Goal: Complete application form

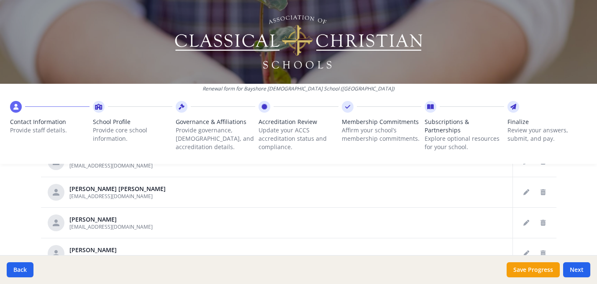
scroll to position [1163, 0]
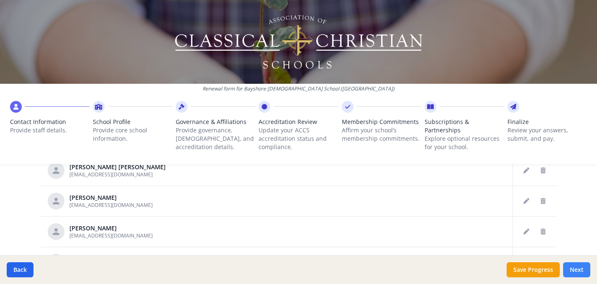
click at [570, 268] on button "Next" at bounding box center [576, 269] width 27 height 15
type input "(251) 929-0011"
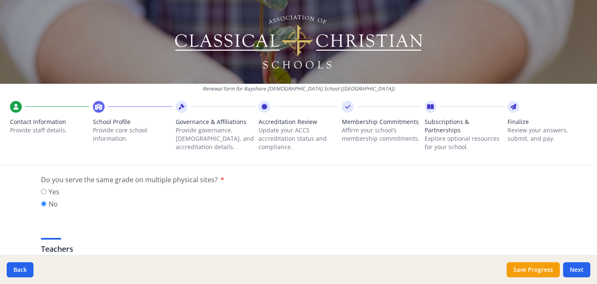
scroll to position [425, 0]
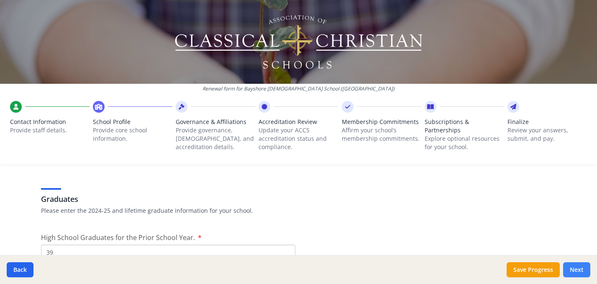
click at [578, 271] on button "Next" at bounding box center [576, 269] width 27 height 15
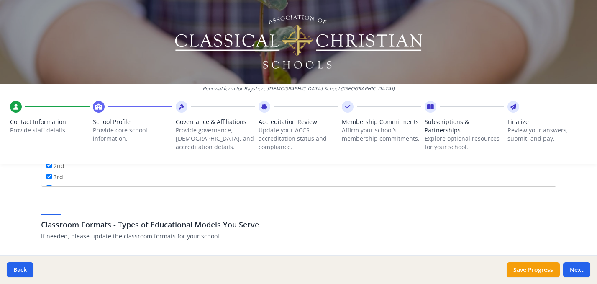
scroll to position [1478, 0]
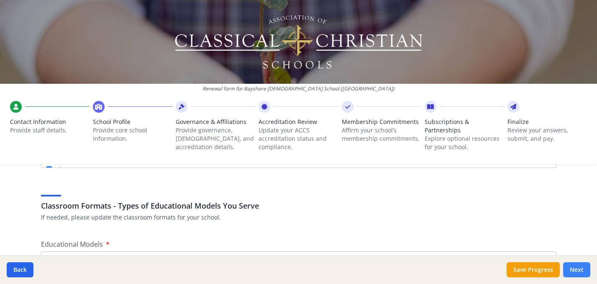
click at [572, 271] on button "Next" at bounding box center [576, 269] width 27 height 15
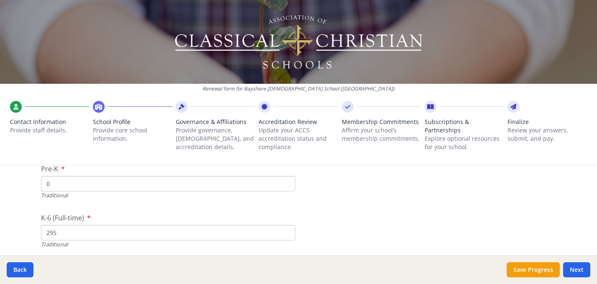
scroll to position [1780, 0]
click at [515, 267] on button "Save Progress" at bounding box center [533, 269] width 53 height 15
type input "8380"
type input "0"
type input "8380"
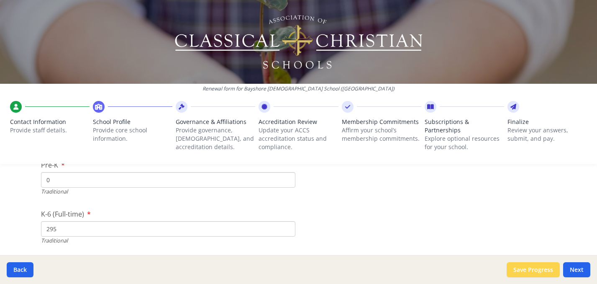
type input "8950"
type input "800"
type input "0"
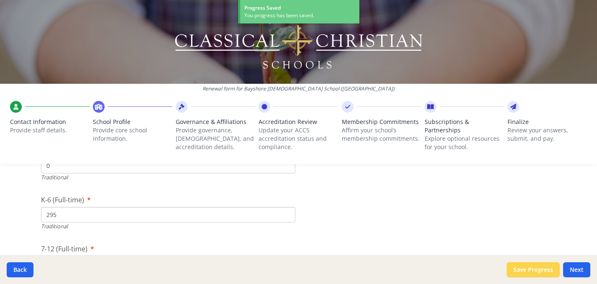
scroll to position [1766, 0]
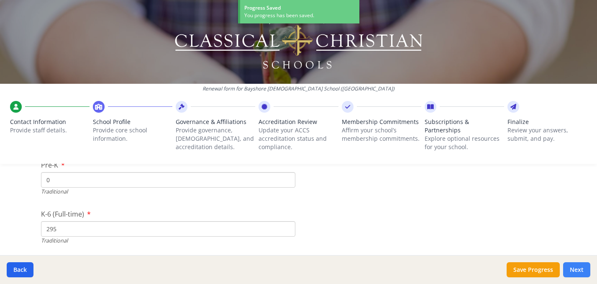
click at [575, 272] on button "Next" at bounding box center [576, 269] width 27 height 15
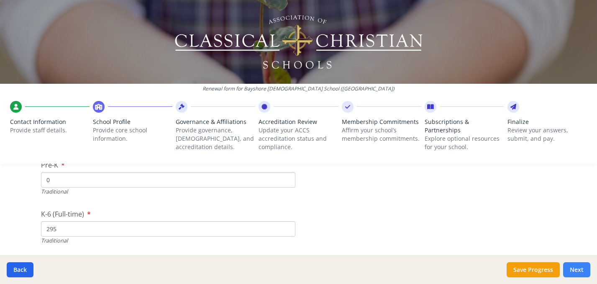
click at [575, 272] on button "Next" at bounding box center [576, 269] width 27 height 15
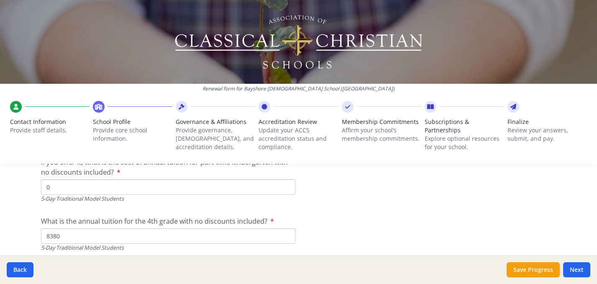
scroll to position [2289, 0]
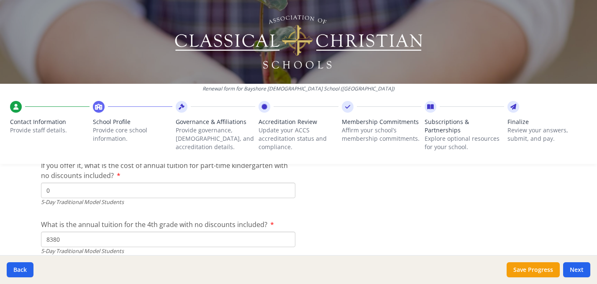
click at [270, 187] on input "0" at bounding box center [168, 189] width 254 height 15
type input "$0"
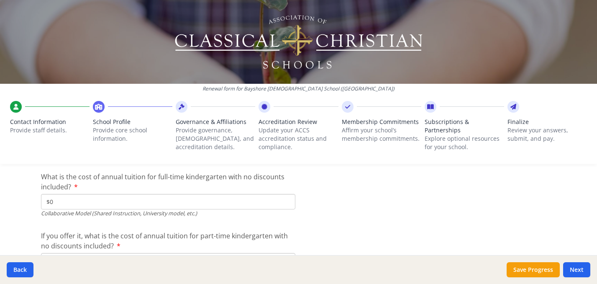
scroll to position [2600, 0]
click at [70, 201] on input "$0" at bounding box center [168, 201] width 254 height 15
type input "$0"
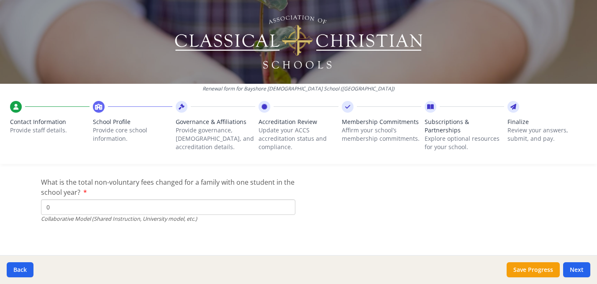
scroll to position [2862, 0]
click at [579, 271] on button "Next" at bounding box center [576, 269] width 27 height 15
click at [552, 271] on button "Save Progress" at bounding box center [533, 269] width 53 height 15
type input "0"
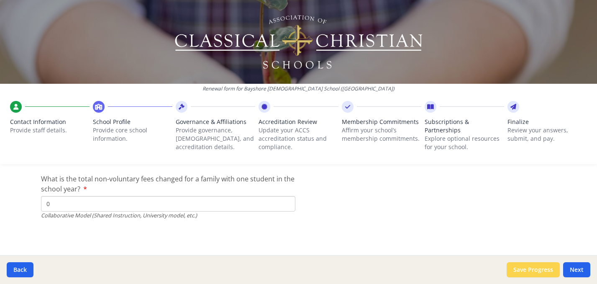
scroll to position [2848, 0]
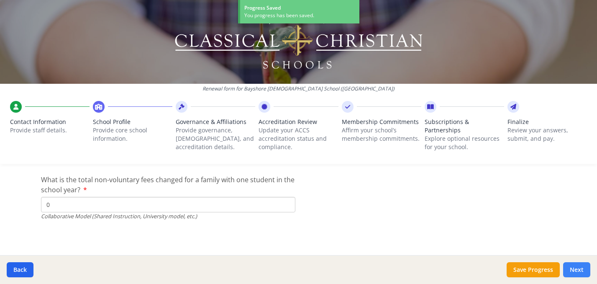
click at [574, 268] on button "Next" at bounding box center [576, 269] width 27 height 15
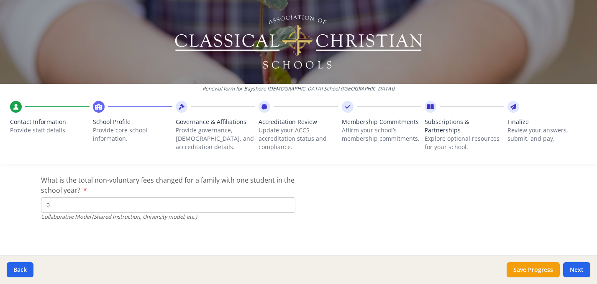
click at [266, 106] on icon at bounding box center [264, 106] width 6 height 8
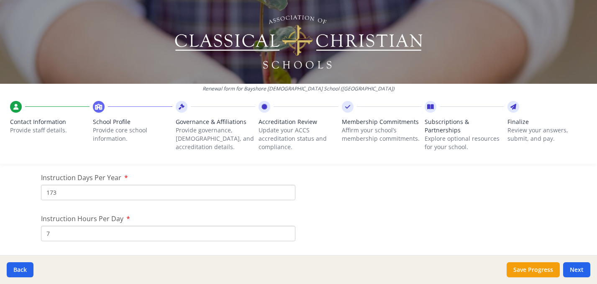
scroll to position [767, 0]
click at [348, 109] on icon at bounding box center [347, 106] width 5 height 8
click at [431, 108] on icon at bounding box center [430, 106] width 7 height 8
click at [429, 108] on icon at bounding box center [430, 106] width 7 height 8
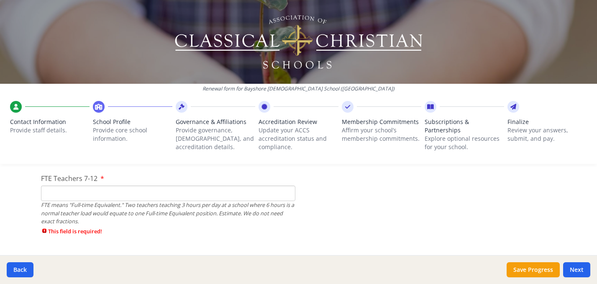
scroll to position [593, 0]
click at [272, 191] on input "FTE Teachers 7-12" at bounding box center [168, 193] width 254 height 15
type input "16"
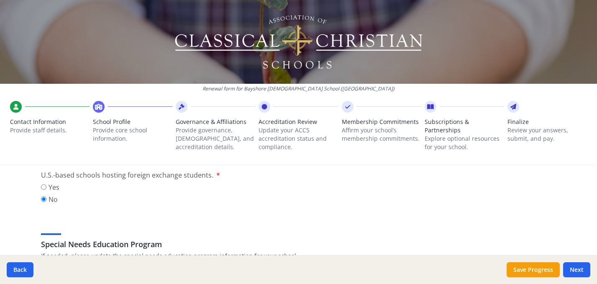
scroll to position [908, 0]
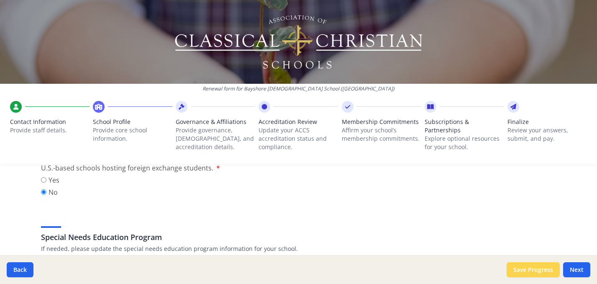
click at [517, 271] on button "Save Progress" at bounding box center [533, 269] width 53 height 15
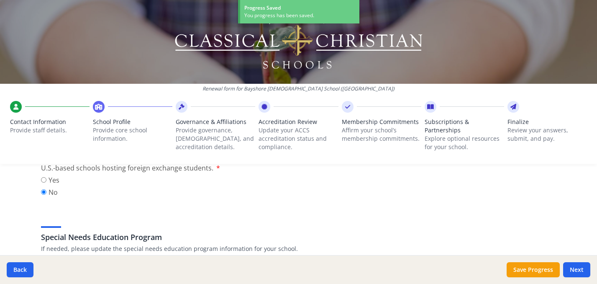
click at [430, 107] on icon at bounding box center [430, 106] width 7 height 8
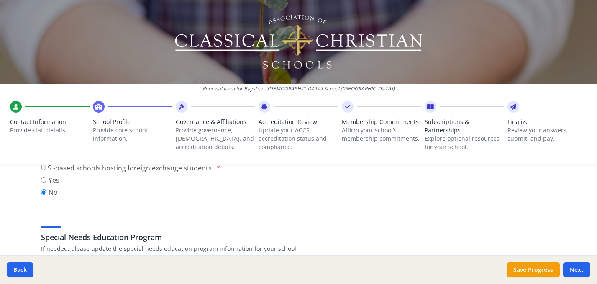
click at [430, 107] on icon at bounding box center [430, 106] width 7 height 8
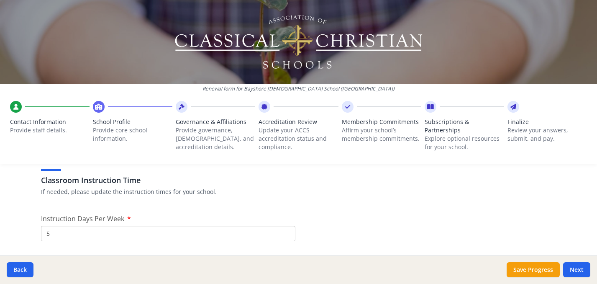
scroll to position [659, 0]
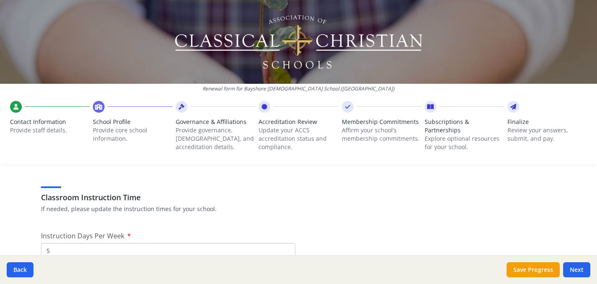
click at [344, 112] on div "Membership Commitments Affirm your school’s membership commitments." at bounding box center [381, 128] width 79 height 54
click at [350, 106] on icon at bounding box center [347, 106] width 5 height 8
click at [264, 109] on icon at bounding box center [264, 106] width 6 height 8
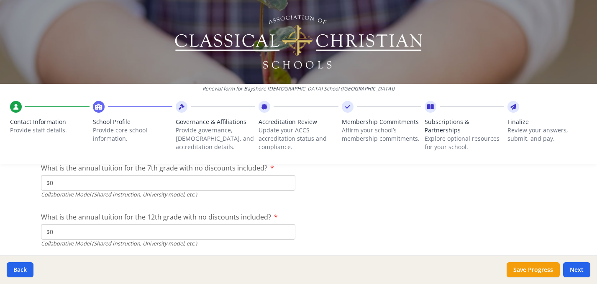
scroll to position [2848, 0]
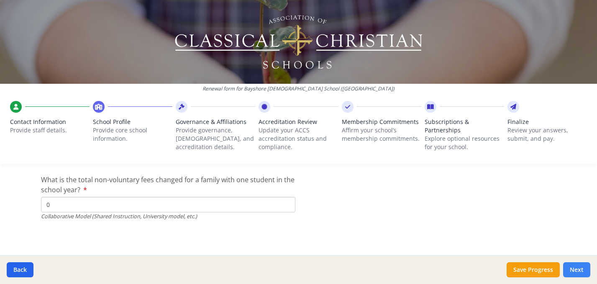
click at [574, 271] on button "Next" at bounding box center [576, 269] width 27 height 15
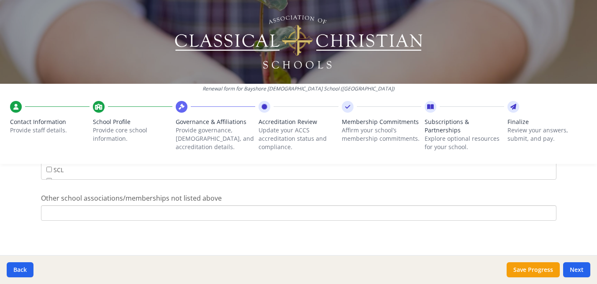
click at [348, 106] on icon at bounding box center [347, 106] width 5 height 8
click at [431, 111] on div at bounding box center [431, 107] width 12 height 12
click at [431, 107] on icon at bounding box center [430, 106] width 7 height 8
click at [511, 108] on icon at bounding box center [513, 106] width 6 height 8
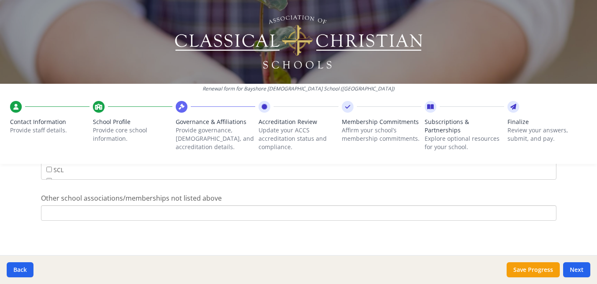
scroll to position [708, 0]
click at [322, 216] on input "Other school associations/memberships not listed above" at bounding box center [298, 216] width 515 height 15
click at [49, 171] on input "SCL" at bounding box center [48, 173] width 5 height 5
checkbox input "true"
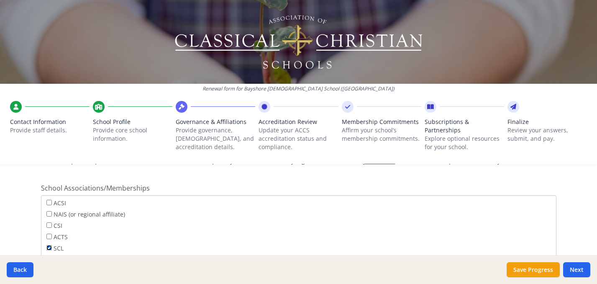
scroll to position [626, 0]
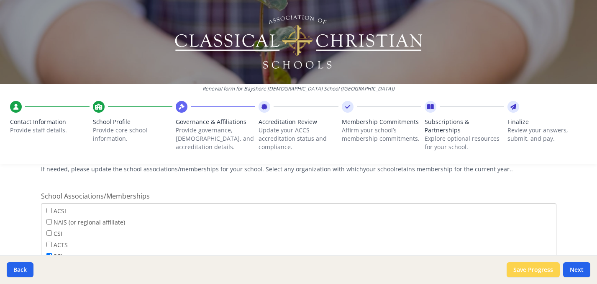
click at [522, 270] on button "Save Progress" at bounding box center [533, 269] width 53 height 15
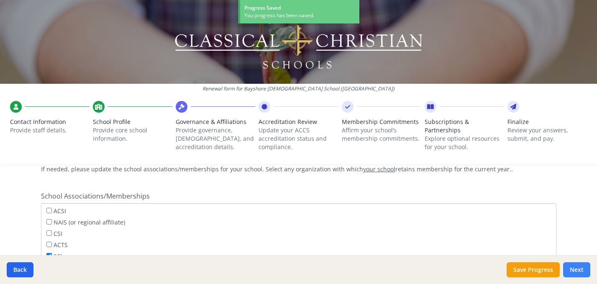
click at [576, 270] on button "Next" at bounding box center [576, 269] width 27 height 15
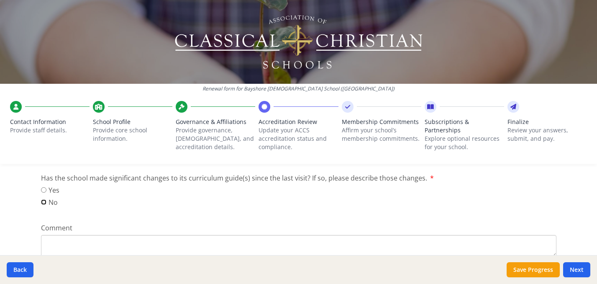
click at [42, 202] on input "No" at bounding box center [43, 201] width 5 height 5
radio input "true"
click at [573, 269] on button "Next" at bounding box center [576, 269] width 27 height 15
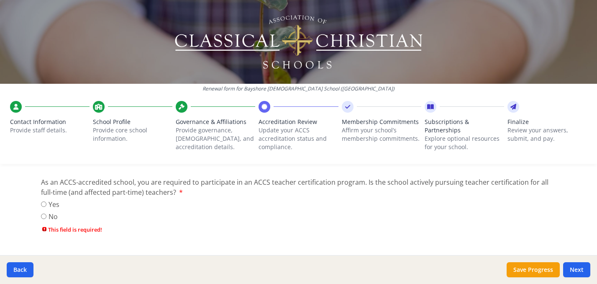
scroll to position [820, 0]
click at [43, 203] on input "Yes" at bounding box center [43, 203] width 5 height 5
radio input "true"
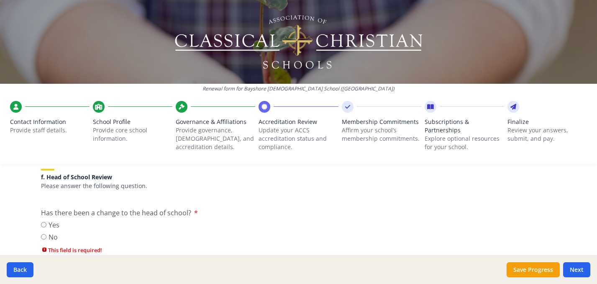
scroll to position [912, 0]
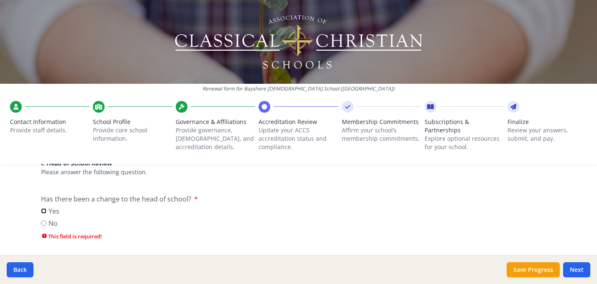
click at [42, 212] on input "Yes" at bounding box center [43, 210] width 5 height 5
radio input "true"
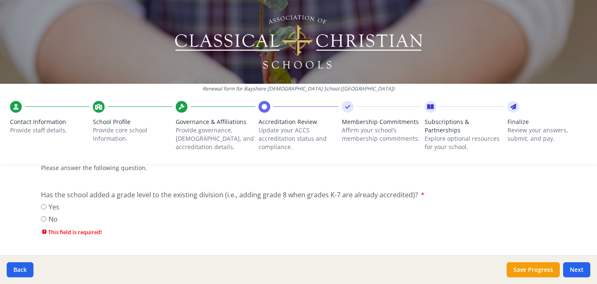
scroll to position [1018, 0]
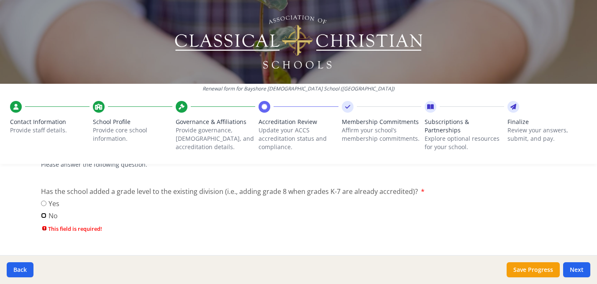
click at [45, 213] on input "No" at bounding box center [43, 214] width 5 height 5
radio input "true"
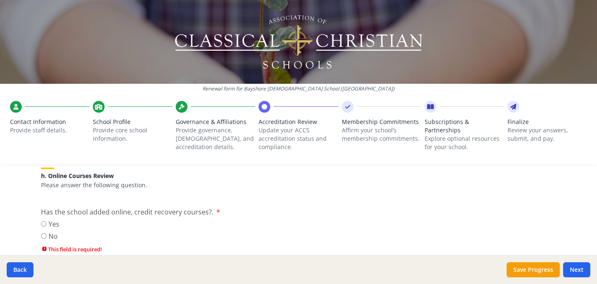
scroll to position [1105, 0]
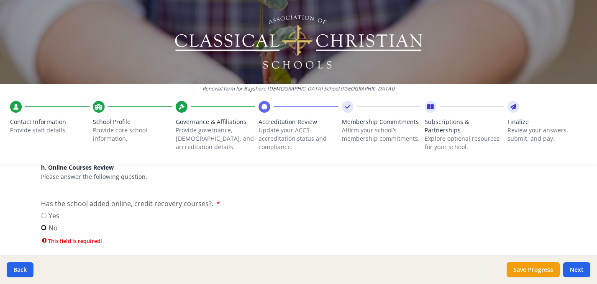
click at [44, 226] on input "No" at bounding box center [43, 227] width 5 height 5
radio input "true"
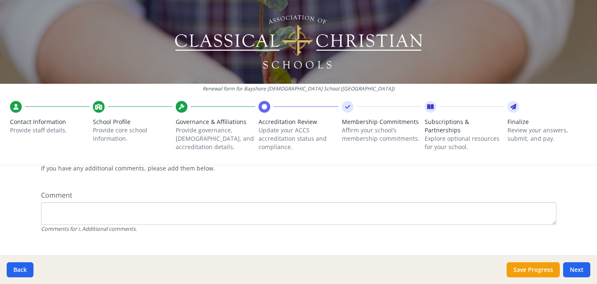
scroll to position [1225, 0]
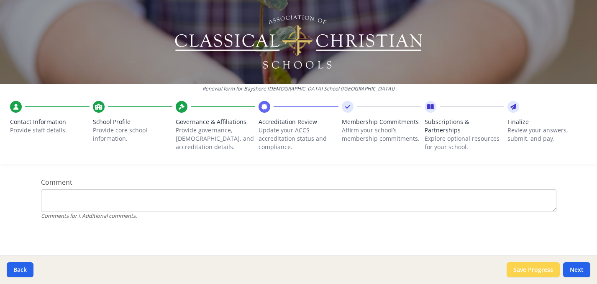
click at [530, 267] on button "Save Progress" at bounding box center [533, 269] width 53 height 15
click at [573, 270] on button "Next" at bounding box center [576, 269] width 27 height 15
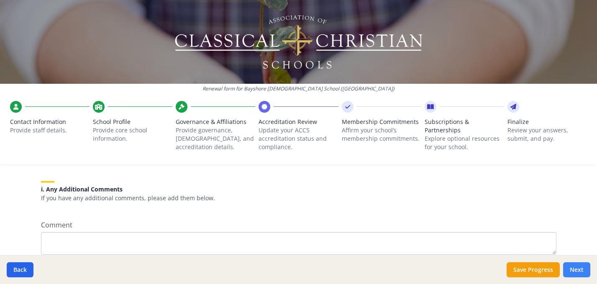
scroll to position [1225, 0]
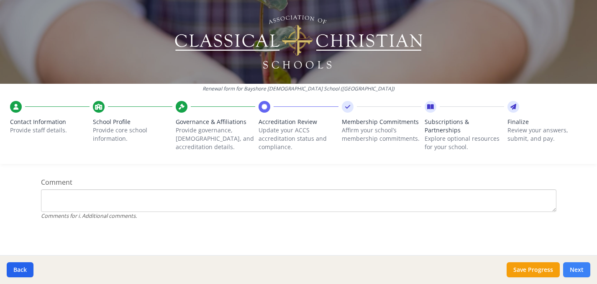
click at [580, 268] on button "Next" at bounding box center [576, 269] width 27 height 15
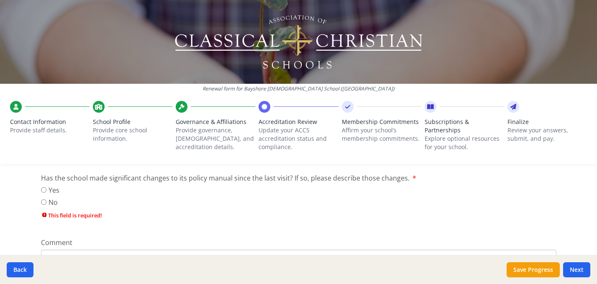
scroll to position [479, 0]
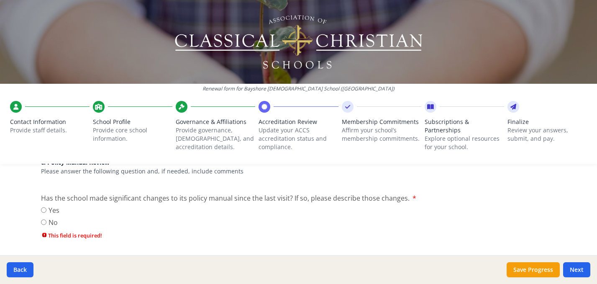
click at [348, 105] on icon at bounding box center [347, 106] width 5 height 8
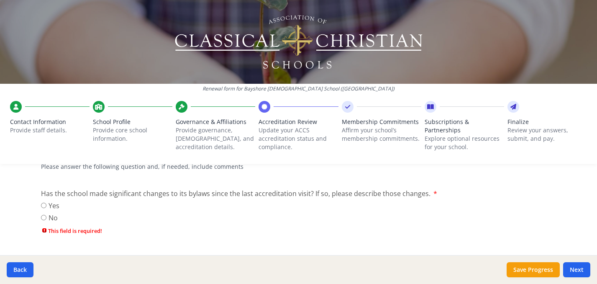
scroll to position [320, 0]
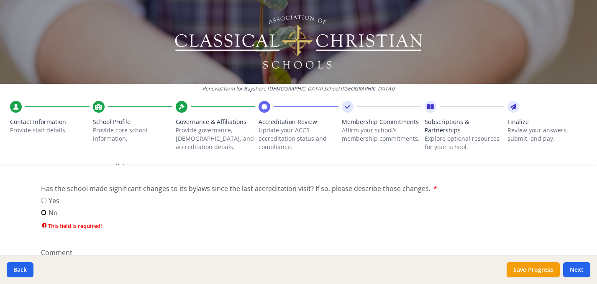
click at [44, 212] on input "No" at bounding box center [43, 212] width 5 height 5
radio input "true"
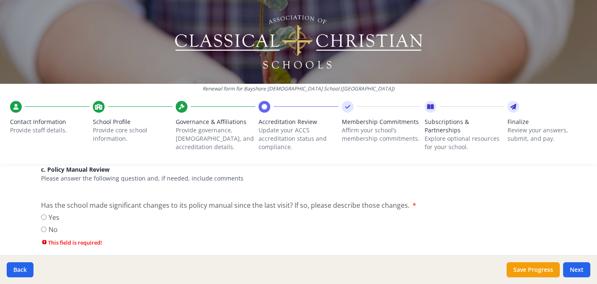
scroll to position [460, 0]
click at [43, 229] on input "No" at bounding box center [43, 227] width 5 height 5
radio input "true"
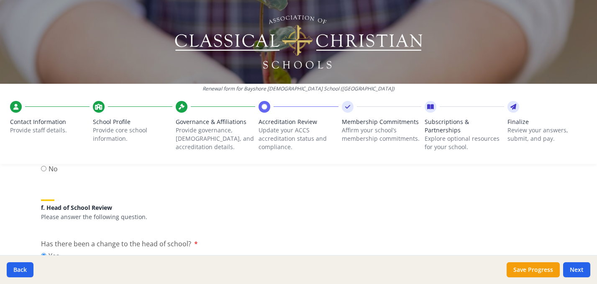
scroll to position [840, 0]
click at [532, 268] on button "Save Progress" at bounding box center [533, 269] width 53 height 15
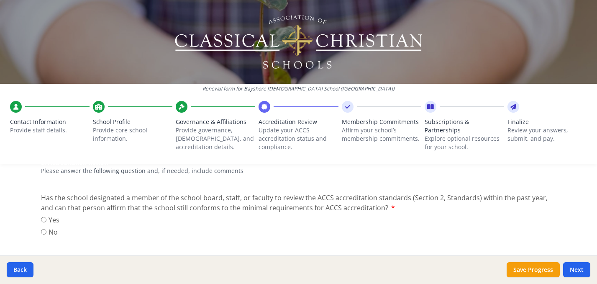
scroll to position [131, 0]
click at [42, 220] on input "Yes" at bounding box center [43, 220] width 5 height 5
radio input "true"
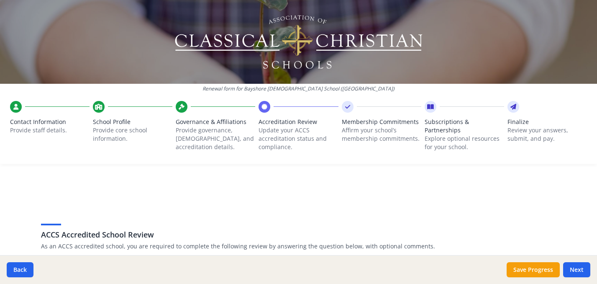
scroll to position [0, 0]
click at [540, 272] on button "Save Progress" at bounding box center [533, 269] width 53 height 15
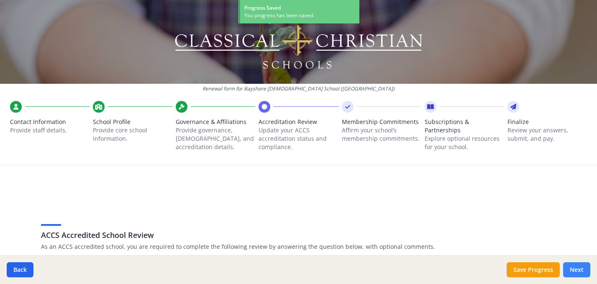
click at [576, 272] on button "Next" at bounding box center [576, 269] width 27 height 15
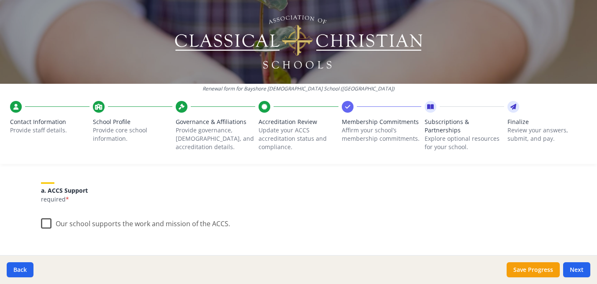
scroll to position [97, 0]
click at [49, 221] on label "Our school supports the work and mission of the ACCS." at bounding box center [135, 221] width 189 height 18
click at [0, 0] on input "Our school supports the work and mission of the ACCS." at bounding box center [0, 0] width 0 height 0
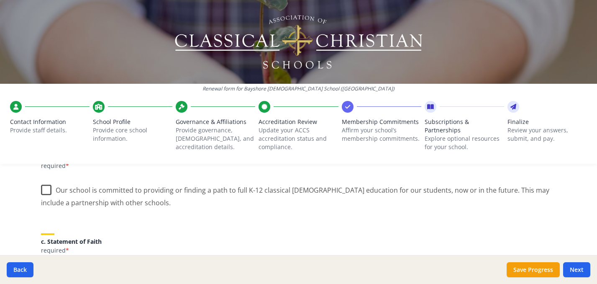
scroll to position [186, 0]
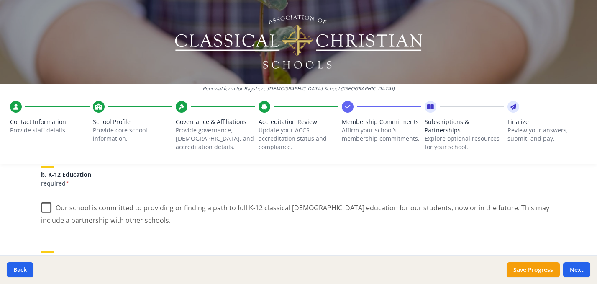
click at [46, 206] on label "Our school is committed to providing or finding a path to full K-12 classical C…" at bounding box center [298, 211] width 515 height 28
click at [0, 0] on input "Our school is committed to providing or finding a path to full K-12 classical C…" at bounding box center [0, 0] width 0 height 0
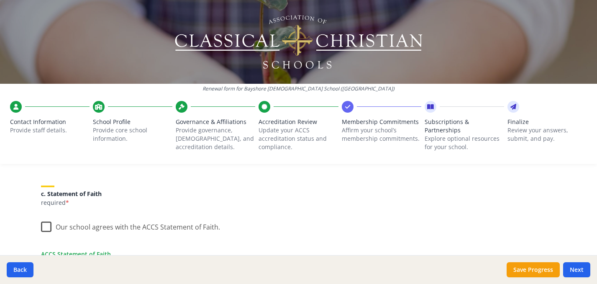
scroll to position [253, 0]
click at [46, 223] on label "Our school agrees with the ACCS Statement of Faith." at bounding box center [130, 223] width 179 height 18
click at [0, 0] on input "Our school agrees with the ACCS Statement of Faith." at bounding box center [0, 0] width 0 height 0
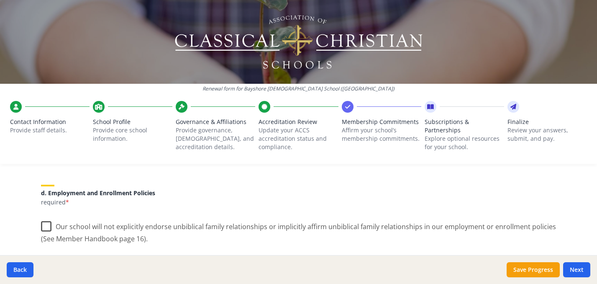
scroll to position [370, 0]
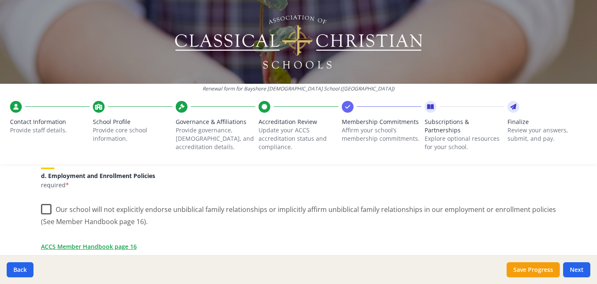
click at [47, 207] on label "Our school will not explicitly endorse unbiblical family relationships or impli…" at bounding box center [298, 212] width 515 height 28
click at [0, 0] on input "Our school will not explicitly endorse unbiblical family relationships or impli…" at bounding box center [0, 0] width 0 height 0
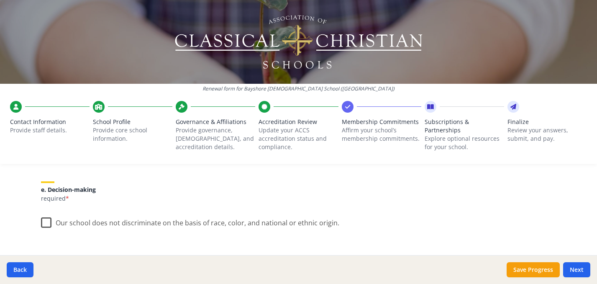
scroll to position [467, 0]
click at [49, 219] on label "Our school does not discriminate on the basis of race, color, and national or e…" at bounding box center [190, 220] width 298 height 18
click at [0, 0] on input "Our school does not discriminate on the basis of race, color, and national or e…" at bounding box center [0, 0] width 0 height 0
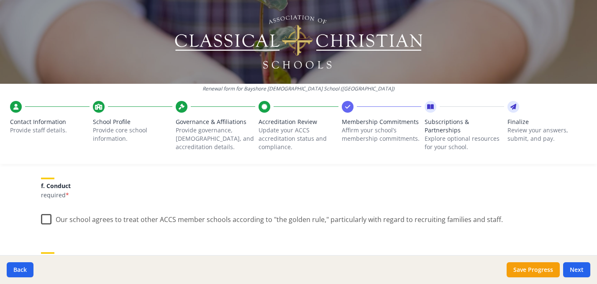
scroll to position [546, 0]
click at [48, 215] on label "Our school agrees to treat other ACCS member schools according to "the golden r…" at bounding box center [272, 216] width 462 height 18
click at [0, 0] on input "Our school agrees to treat other ACCS member schools according to "the golden r…" at bounding box center [0, 0] width 0 height 0
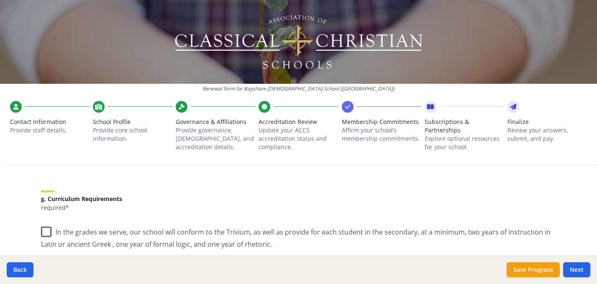
scroll to position [607, 0]
click at [48, 231] on label "In the grades we serve, our school will conform to the Trivium, as well as prov…" at bounding box center [298, 234] width 515 height 28
click at [0, 0] on input "In the grades we serve, our school will conform to the Trivium, as well as prov…" at bounding box center [0, 0] width 0 height 0
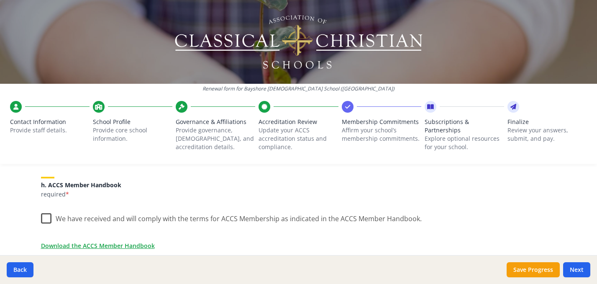
scroll to position [704, 0]
click at [49, 218] on label "We have received and will comply with the terms for ACCS Membership as indicate…" at bounding box center [231, 216] width 381 height 18
click at [0, 0] on input "We have received and will comply with the terms for ACCS Membership as indicate…" at bounding box center [0, 0] width 0 height 0
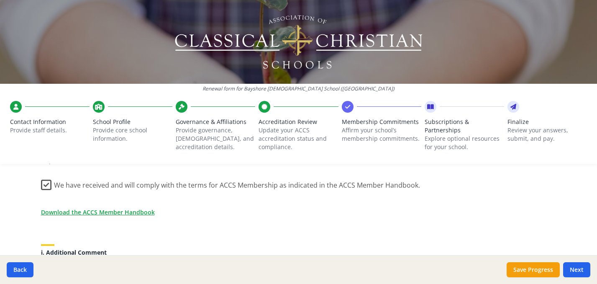
scroll to position [742, 0]
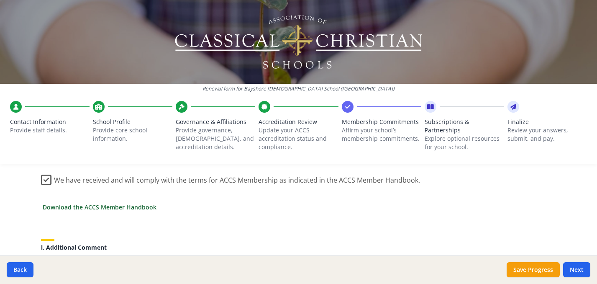
click at [107, 206] on link "Download the ACCS Member Handbook" at bounding box center [100, 206] width 114 height 9
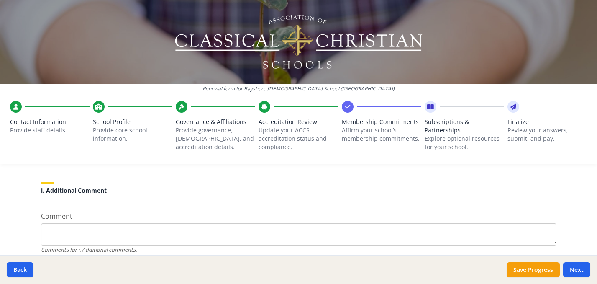
scroll to position [834, 0]
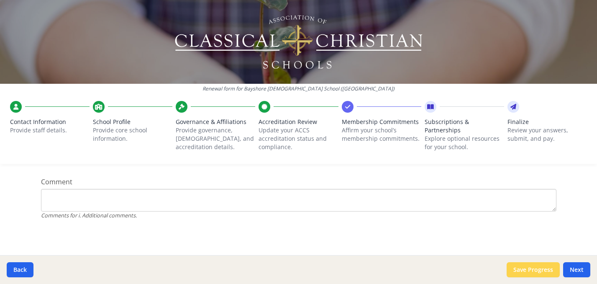
click at [524, 272] on button "Save Progress" at bounding box center [533, 269] width 53 height 15
click at [578, 269] on button "Next" at bounding box center [576, 269] width 27 height 15
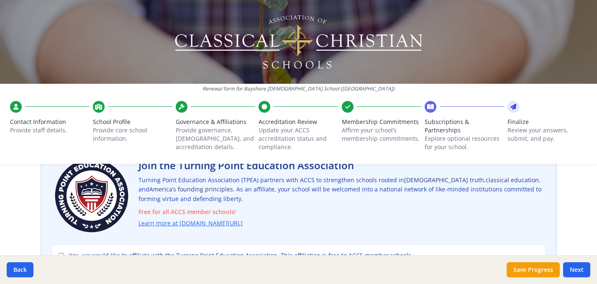
scroll to position [64, 0]
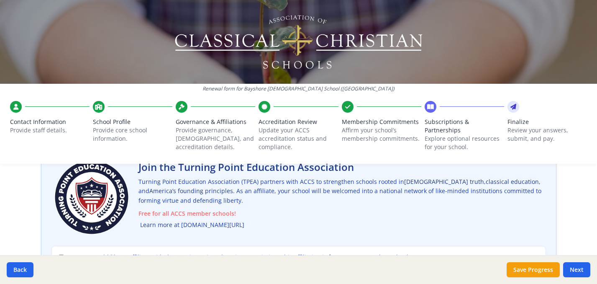
click at [149, 223] on link "Learn more at turningpointed.com/accs" at bounding box center [192, 225] width 104 height 10
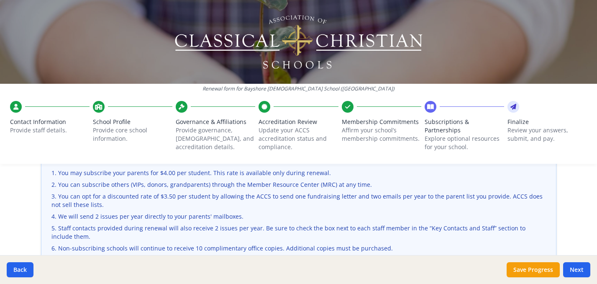
scroll to position [305, 0]
